Goal: Task Accomplishment & Management: Complete application form

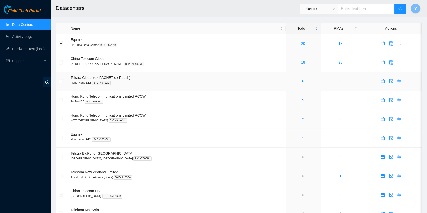
click at [296, 81] on div "6" at bounding box center [304, 82] width 30 height 6
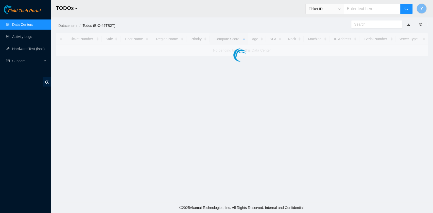
click at [294, 81] on main "TODOs - Ticket ID Y Datacenters / Todos (B-C-49TB2T) / Ticket Number Safe Ecor …" at bounding box center [242, 101] width 382 height 203
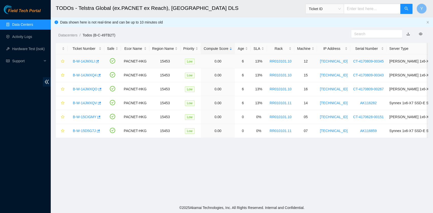
click at [79, 59] on link "B-W-14JMXLI" at bounding box center [84, 61] width 22 height 4
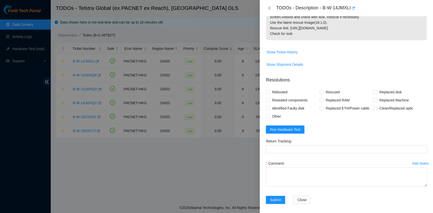
scroll to position [101, 0]
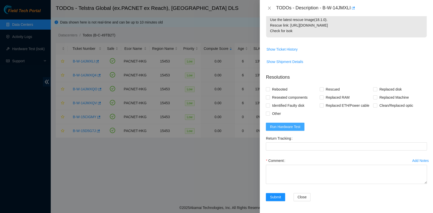
click at [298, 125] on span "Run Hardware Test" at bounding box center [285, 127] width 30 height 6
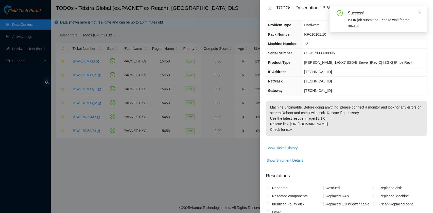
scroll to position [0, 0]
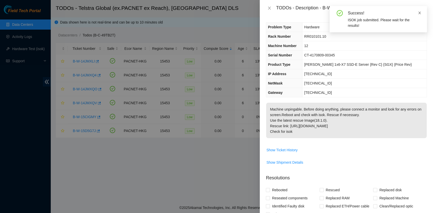
click at [419, 13] on icon "close" at bounding box center [419, 13] width 3 height 3
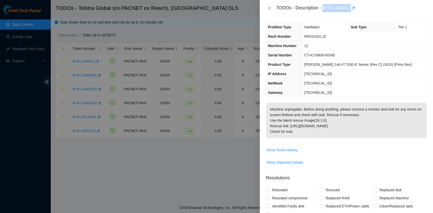
drag, startPoint x: 322, startPoint y: 7, endPoint x: 350, endPoint y: 11, distance: 28.6
click at [350, 11] on div "TODOs - Description - B-W-14JMXLI" at bounding box center [351, 8] width 151 height 8
copy div "B-W-14JMXLI"
click at [294, 51] on th "Serial Number" at bounding box center [284, 55] width 36 height 9
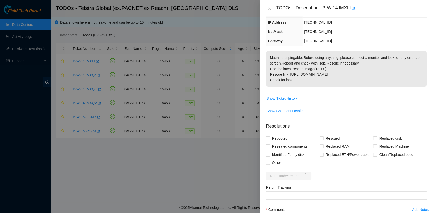
scroll to position [101, 0]
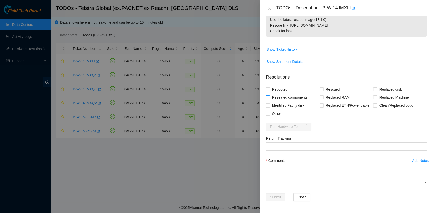
click at [284, 100] on span "Reseated components" at bounding box center [290, 98] width 40 height 8
click at [269, 99] on input "Reseated components" at bounding box center [268, 98] width 4 height 4
checkbox input "true"
click at [281, 90] on span "Rebooted" at bounding box center [280, 89] width 20 height 8
click at [269, 90] on input "Rebooted" at bounding box center [268, 89] width 4 height 4
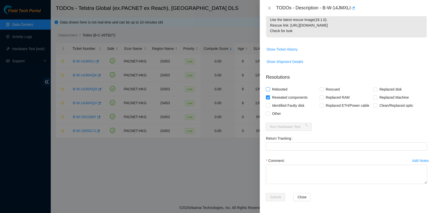
checkbox input "true"
click at [324, 90] on span "Rescued" at bounding box center [332, 89] width 18 height 8
click at [323, 90] on input "Rescued" at bounding box center [321, 89] width 4 height 4
checkbox input "true"
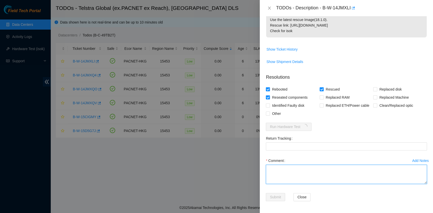
click at [306, 168] on textarea "Comment" at bounding box center [346, 174] width 161 height 19
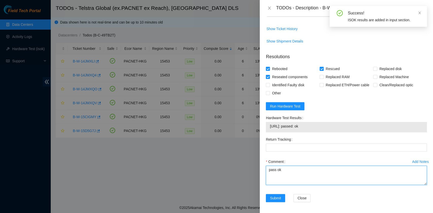
scroll to position [122, 0]
type textarea "pass ok"
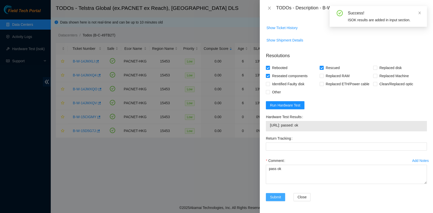
click at [277, 195] on span "Submit" at bounding box center [275, 198] width 11 height 6
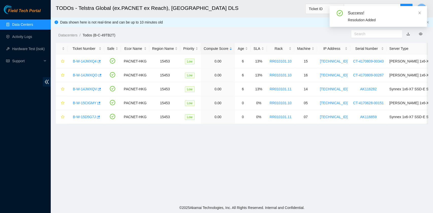
scroll to position [129, 0]
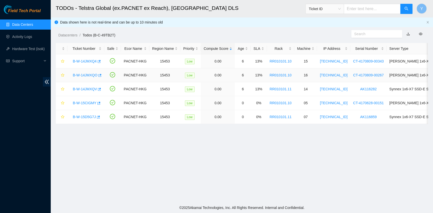
click at [85, 74] on link "B-W-14JMXQO" at bounding box center [85, 75] width 25 height 4
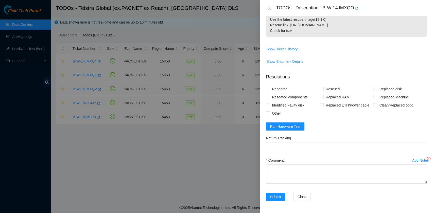
scroll to position [101, 0]
click at [292, 126] on span "Run Hardware Test" at bounding box center [285, 127] width 30 height 6
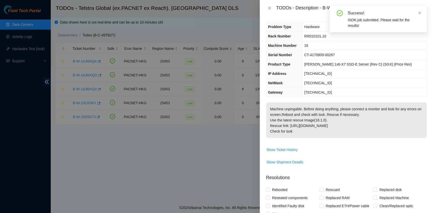
scroll to position [0, 0]
click at [418, 11] on icon "close" at bounding box center [419, 13] width 4 height 4
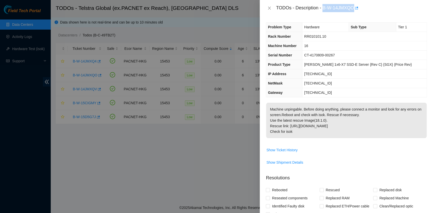
drag, startPoint x: 322, startPoint y: 8, endPoint x: 354, endPoint y: 12, distance: 31.5
click at [354, 12] on div "TODOs - Description - B-W-14JMXQO" at bounding box center [346, 8] width 173 height 16
copy div "B-W-14JMXQO"
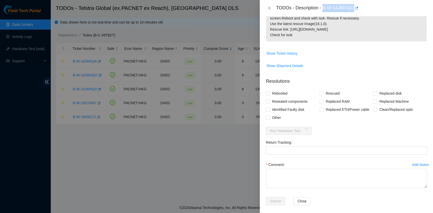
scroll to position [101, 0]
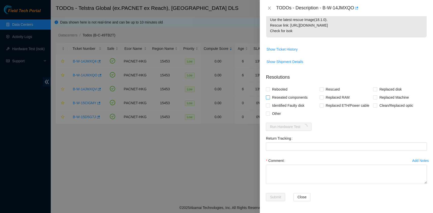
click at [278, 97] on span "Reseated components" at bounding box center [290, 98] width 40 height 8
click at [269, 97] on input "Reseated components" at bounding box center [268, 98] width 4 height 4
checkbox input "true"
click at [276, 88] on span "Rebooted" at bounding box center [280, 89] width 20 height 8
click at [269, 88] on input "Rebooted" at bounding box center [268, 89] width 4 height 4
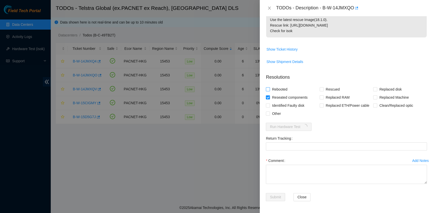
checkbox input "true"
click at [319, 90] on input "Rescued" at bounding box center [321, 89] width 4 height 4
checkbox input "true"
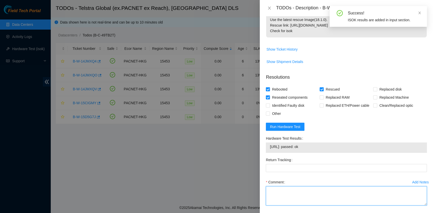
click at [289, 190] on textarea "Comment" at bounding box center [346, 196] width 161 height 19
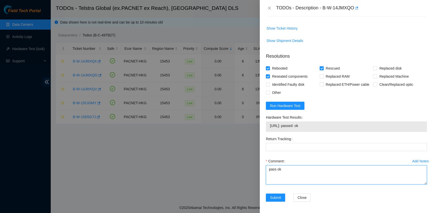
scroll to position [122, 0]
type textarea "pass ok"
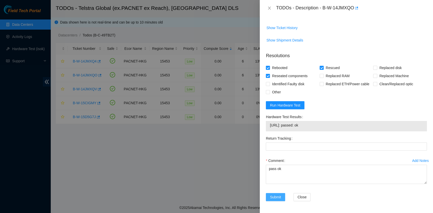
click at [271, 195] on span "Submit" at bounding box center [275, 198] width 11 height 6
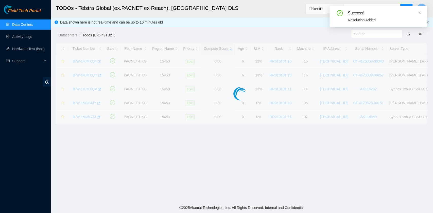
scroll to position [129, 0]
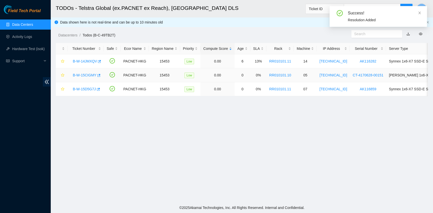
click at [88, 76] on link "B-W-15CIGMY" at bounding box center [85, 75] width 24 height 4
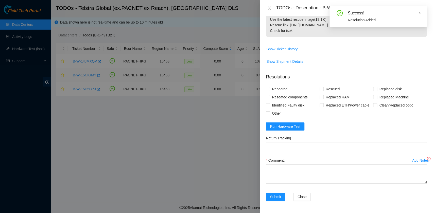
scroll to position [101, 0]
click at [292, 127] on span "Run Hardware Test" at bounding box center [285, 127] width 30 height 6
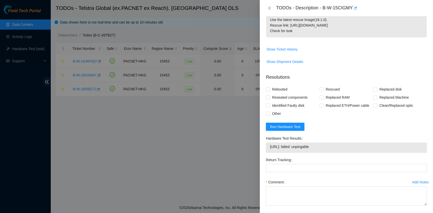
click at [281, 132] on form "Resolutions Rebooted Rescued Replaced disk Reseated components Replaced RAM Rep…" at bounding box center [346, 149] width 161 height 159
click at [283, 127] on span "Run Hardware Test" at bounding box center [285, 127] width 30 height 6
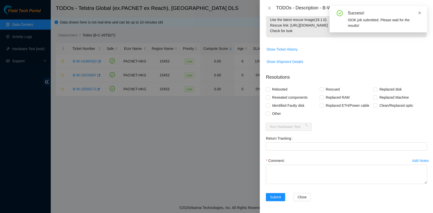
click at [420, 14] on icon "close" at bounding box center [419, 13] width 4 height 4
click at [270, 9] on icon "close" at bounding box center [269, 8] width 4 height 4
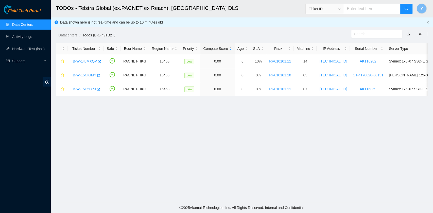
scroll to position [114, 0]
click at [15, 39] on link "Activity Logs" at bounding box center [22, 37] width 20 height 4
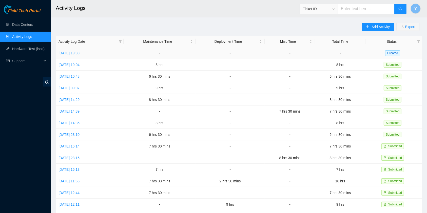
click at [80, 51] on link "Thu, 04 Sep 2025 19:38" at bounding box center [69, 53] width 21 height 4
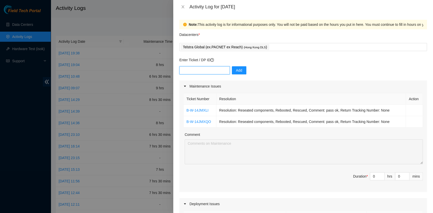
click at [197, 70] on input "text" at bounding box center [204, 70] width 50 height 8
paste input "B-W-14JMXQ4"
type input "B-W-14JMXQ4"
click at [241, 70] on button "Add" at bounding box center [239, 70] width 14 height 8
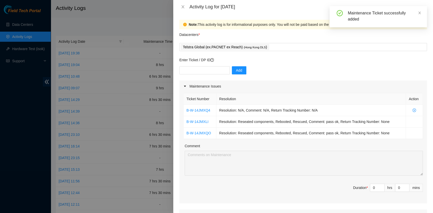
click at [197, 75] on div "Add" at bounding box center [302, 73] width 247 height 14
click at [197, 73] on input "text" at bounding box center [204, 70] width 50 height 8
paste input "B-W-14JMXQV"
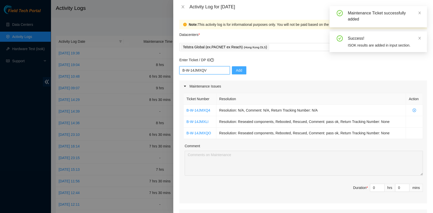
type input "B-W-14JMXQV"
click at [236, 72] on span "Add" at bounding box center [239, 71] width 6 height 6
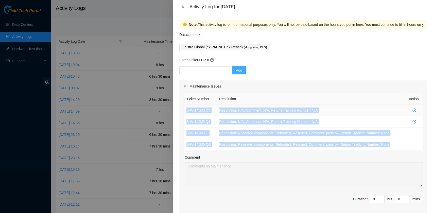
drag, startPoint x: 357, startPoint y: 147, endPoint x: 186, endPoint y: 112, distance: 174.7
click at [186, 112] on tbody "B-W-14JMXQV Resolution: N/A, Comment: N/A, Return Tracking Number: N/A B-W-14JM…" at bounding box center [302, 128] width 239 height 46
copy tbody "B-W-14JMXQV Resolution: N/A, Comment: N/A, Return Tracking Number: N/A B-W-14JM…"
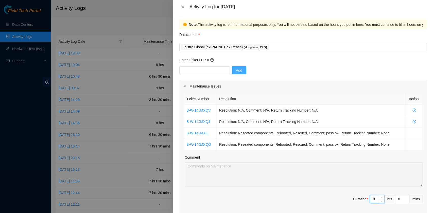
drag, startPoint x: 372, startPoint y: 199, endPoint x: 358, endPoint y: 200, distance: 13.2
click at [358, 200] on span "Duration * 0 hrs 0 mins" at bounding box center [302, 202] width 239 height 14
type input "6"
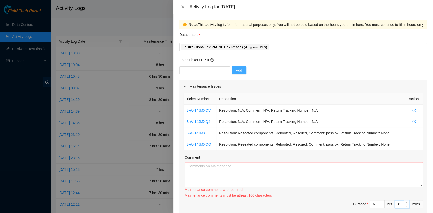
type input "3"
type input "30"
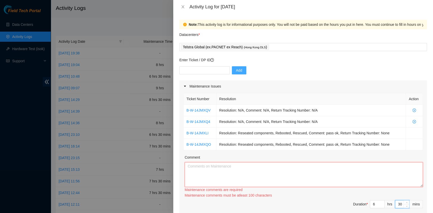
click at [243, 183] on textarea "Comment" at bounding box center [304, 174] width 238 height 25
paste textarea "B-W-14JMXQV Resolution: N/A, Comment: N/A, Return Tracking Number: N/A B-W-14JM…"
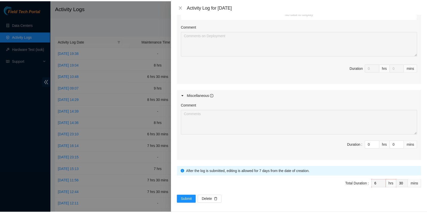
scroll to position [241, 0]
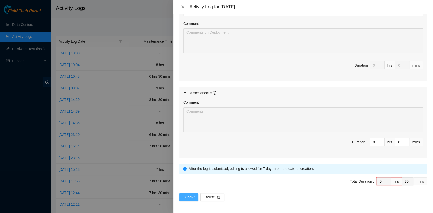
type textarea "B-W-14JMXQV Resolution: N/A, Comment: N/A, Return Tracking Number: N/A B-W-14JM…"
click at [191, 195] on span "Submit" at bounding box center [188, 198] width 11 height 6
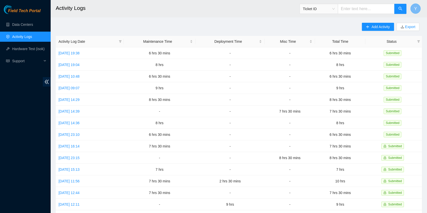
click at [413, 6] on button "Y" at bounding box center [416, 9] width 10 height 10
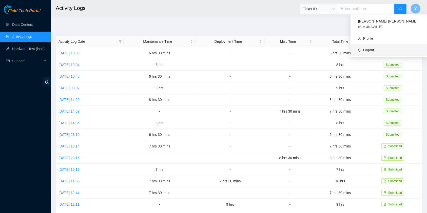
click at [374, 49] on link "Logout" at bounding box center [368, 50] width 11 height 4
